Goal: Task Accomplishment & Management: Manage account settings

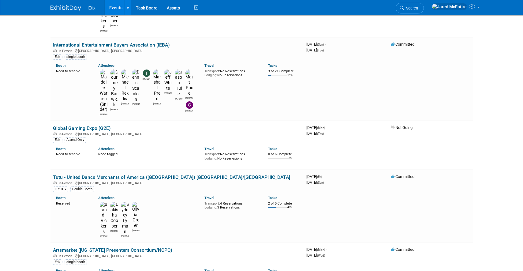
scroll to position [507, 0]
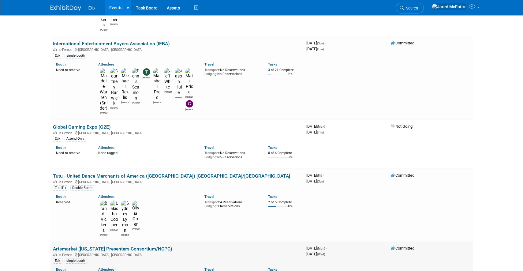
click at [156, 246] on link "Artsmarket ([US_STATE] Presenters Consortium/NCPC)" at bounding box center [112, 249] width 119 height 6
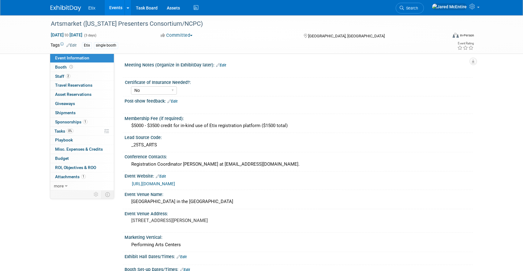
select select "No"
click at [83, 32] on span "Oct 20, 2025 to Oct 22, 2025" at bounding box center [66, 35] width 32 height 6
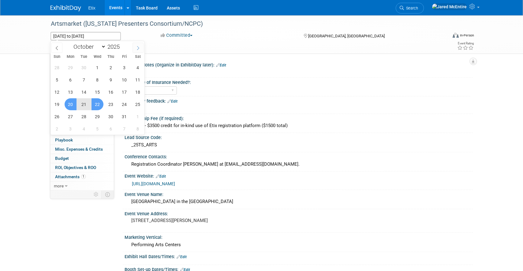
click at [139, 50] on icon at bounding box center [138, 48] width 4 height 4
select select "10"
click at [69, 79] on span "3" at bounding box center [71, 80] width 12 height 12
type input "Nov 3, 2025"
click at [94, 81] on span "5" at bounding box center [98, 80] width 12 height 12
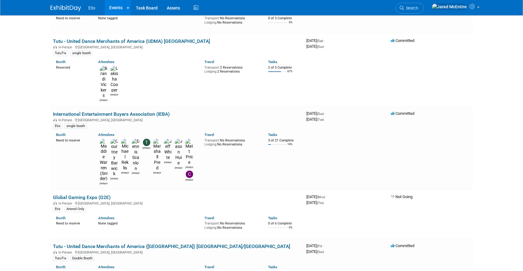
scroll to position [437, 0]
